Goal: Information Seeking & Learning: Understand process/instructions

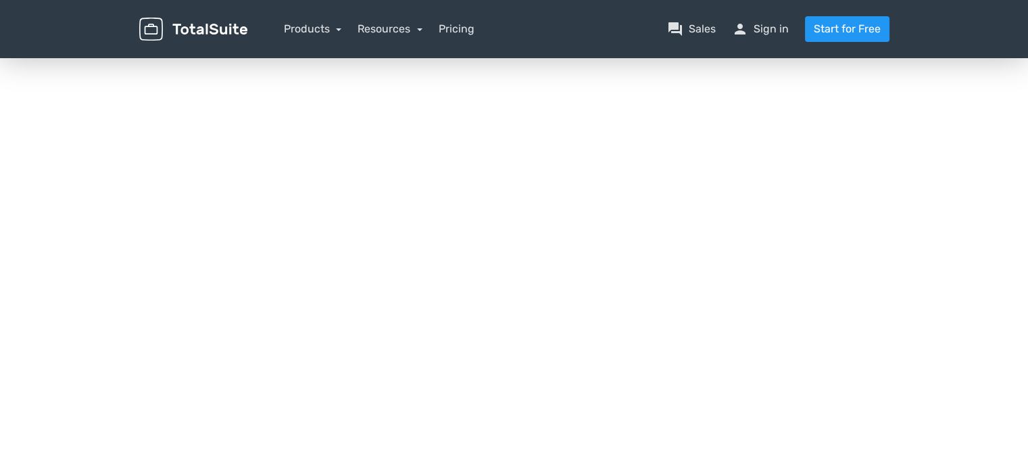
scroll to position [105, 0]
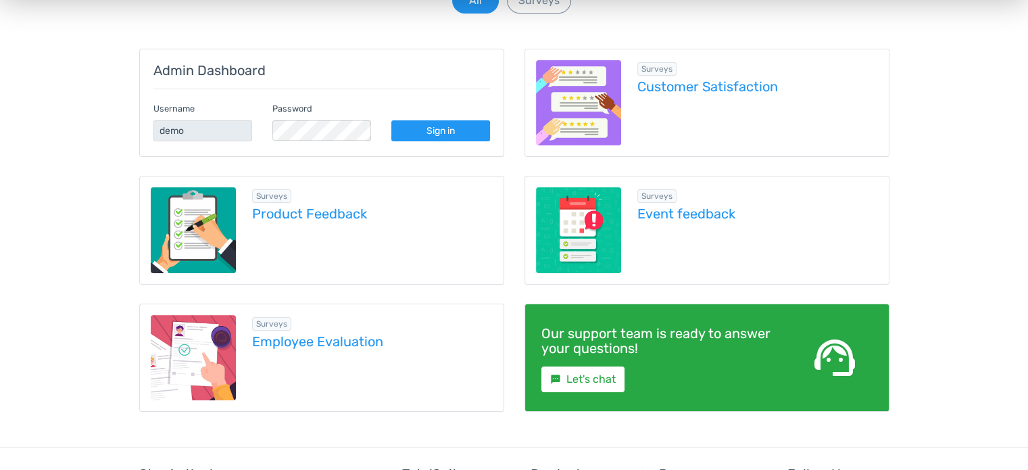
scroll to position [189, 0]
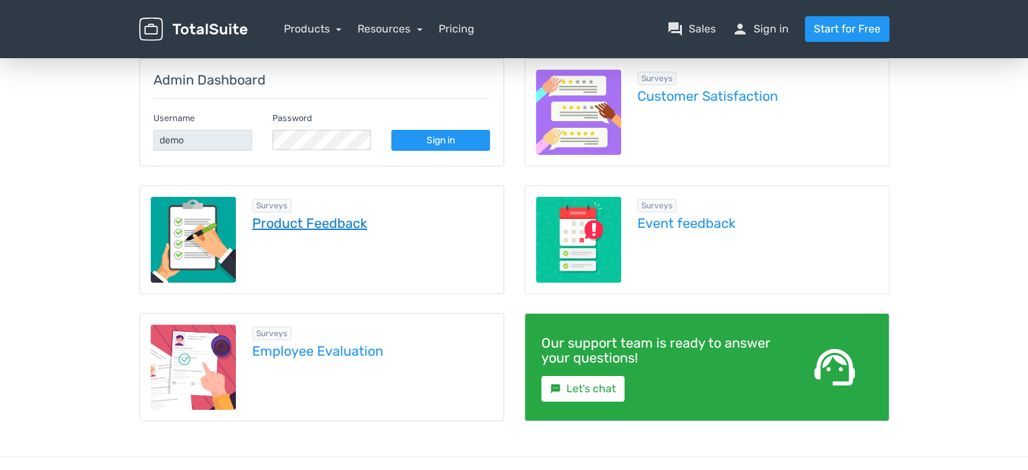
click at [328, 221] on link "Product Feedback" at bounding box center [372, 223] width 241 height 15
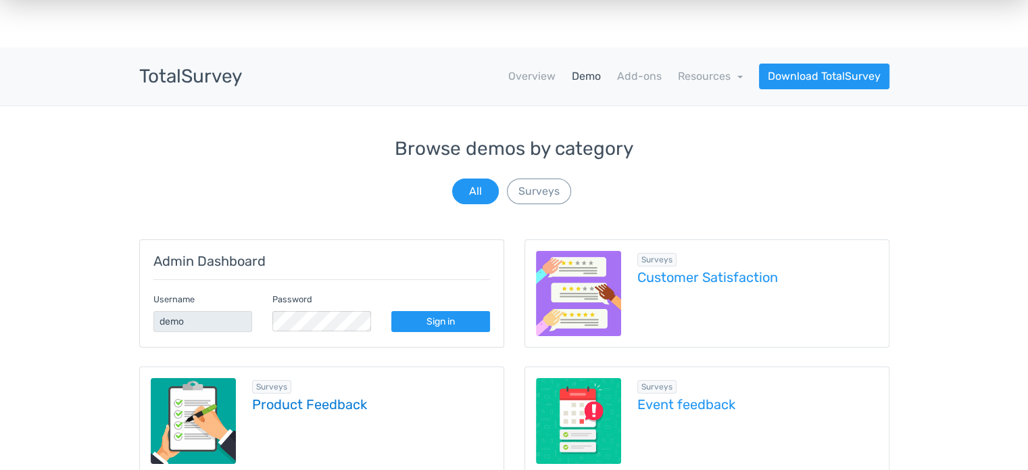
scroll to position [0, 0]
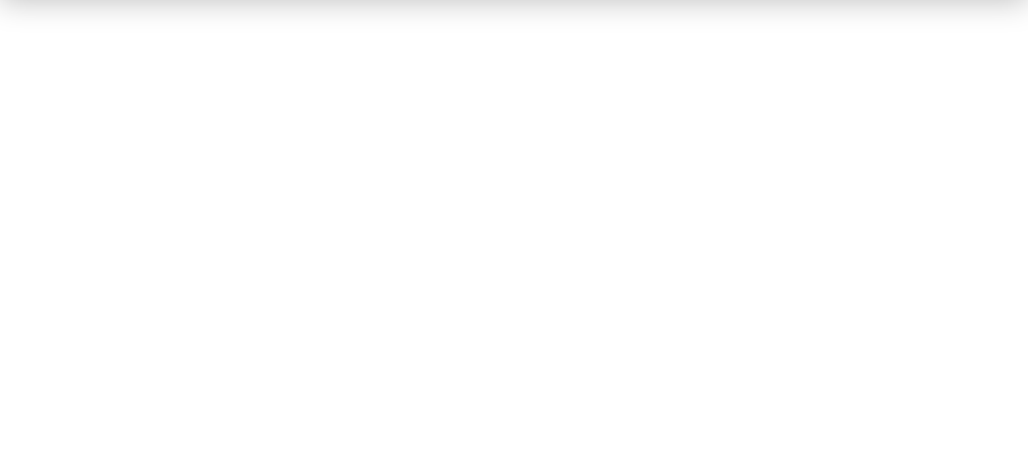
scroll to position [92, 0]
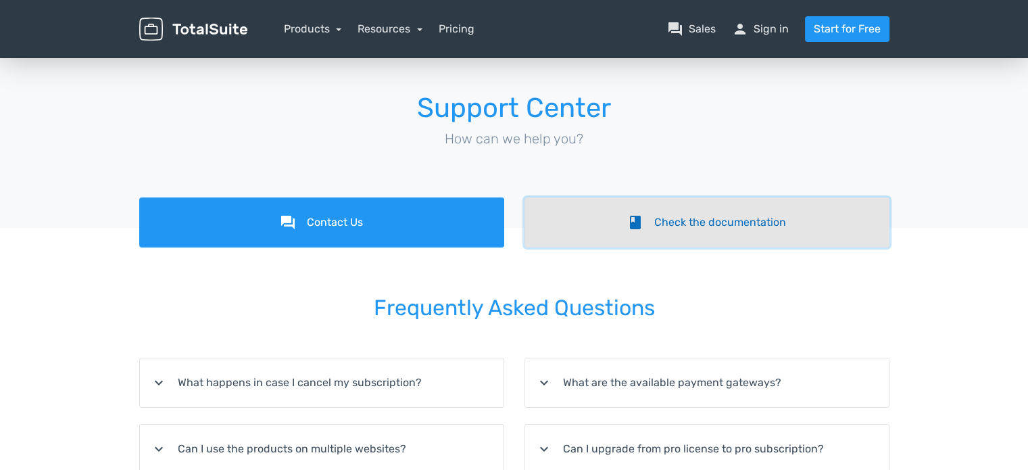
click at [765, 218] on link "book Check the documentation" at bounding box center [706, 222] width 365 height 50
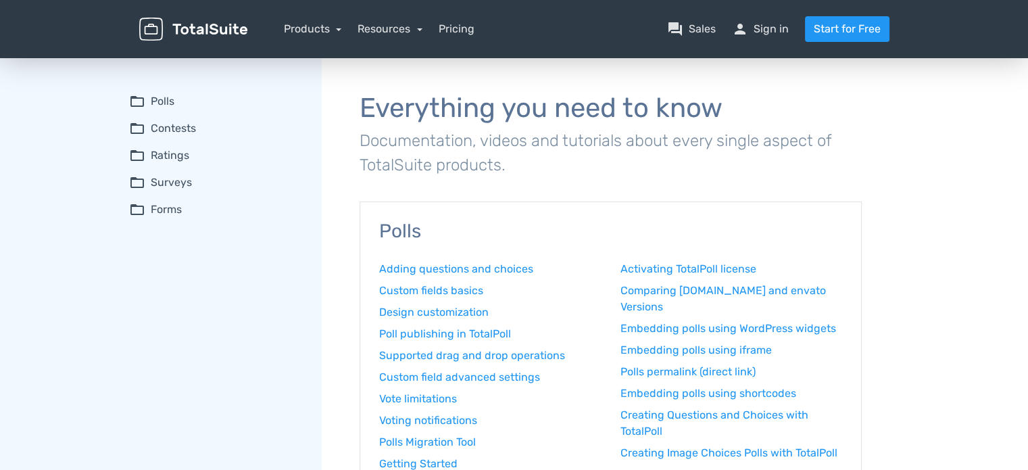
click at [164, 178] on summary "folder_open Surveys" at bounding box center [216, 182] width 174 height 16
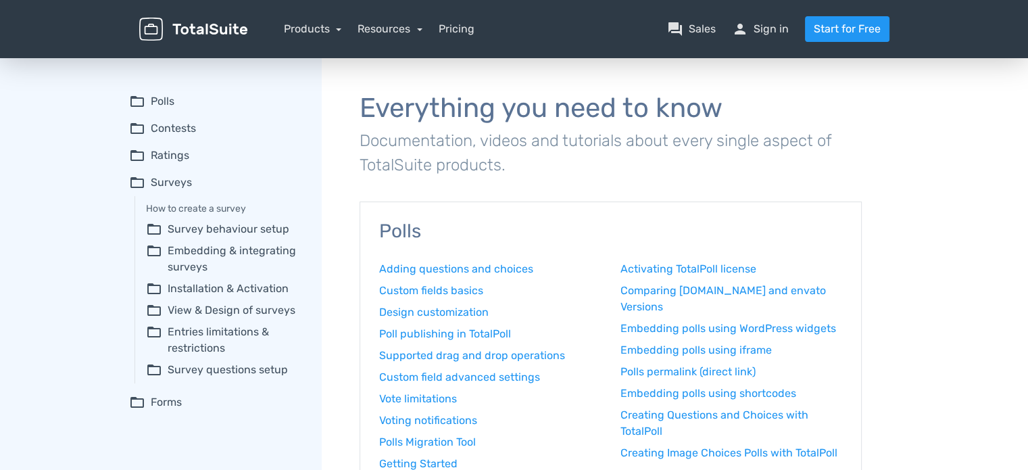
click at [222, 226] on summary "folder_open Survey behaviour setup" at bounding box center [224, 229] width 157 height 16
